Goal: Transaction & Acquisition: Purchase product/service

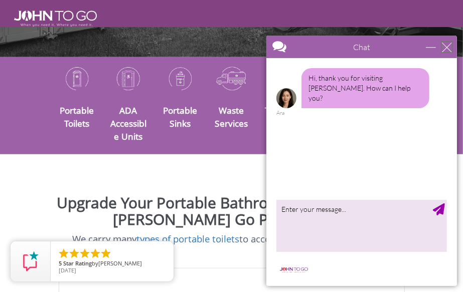
click at [444, 49] on div "close" at bounding box center [446, 47] width 10 height 10
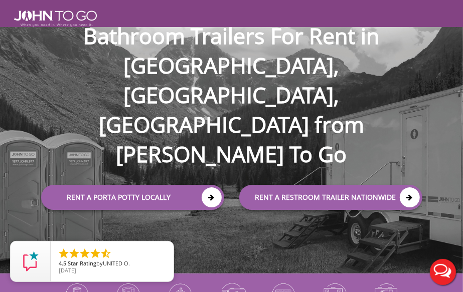
scroll to position [109, 0]
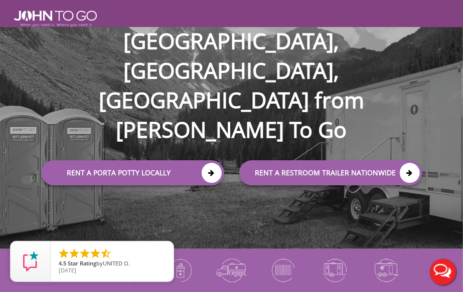
click at [206, 131] on div at bounding box center [231, 146] width 463 height 292
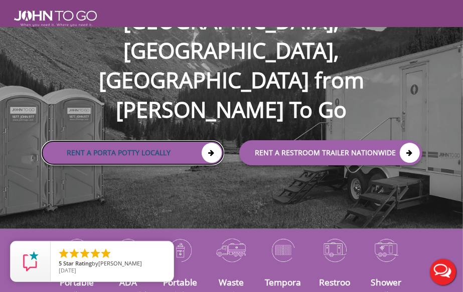
scroll to position [201, 0]
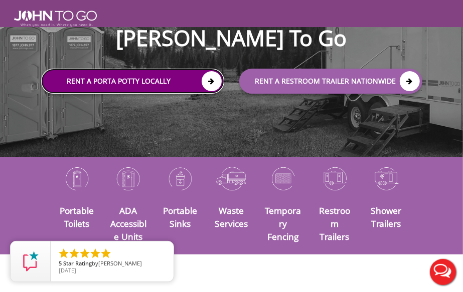
click at [209, 71] on icon at bounding box center [212, 81] width 20 height 20
